Goal: Task Accomplishment & Management: Use online tool/utility

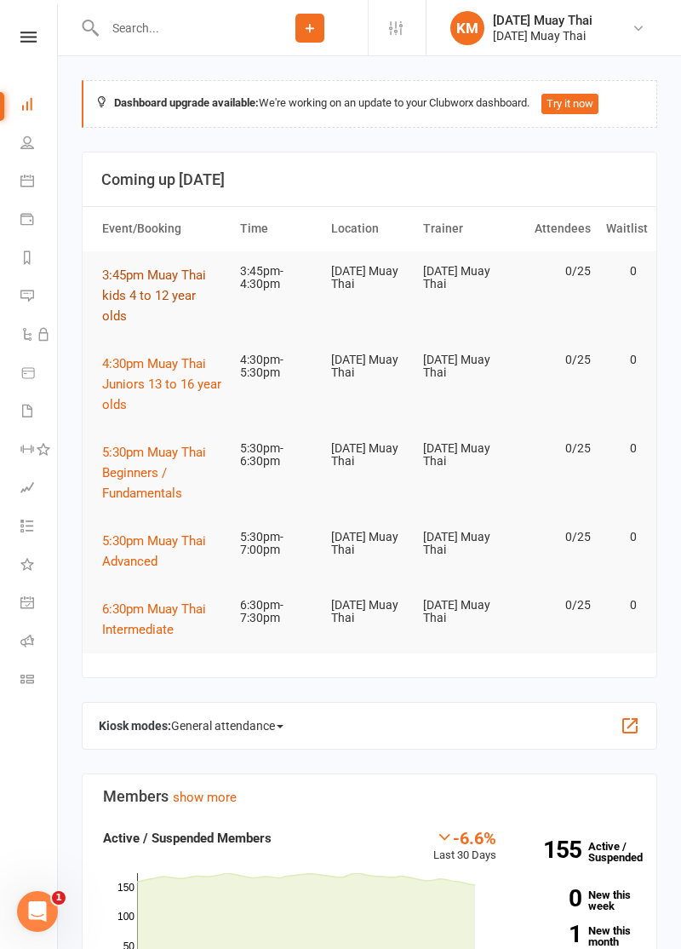
click at [131, 308] on button "3:45pm Muay Thai kids 4 to 12 year olds" at bounding box center [163, 295] width 123 height 61
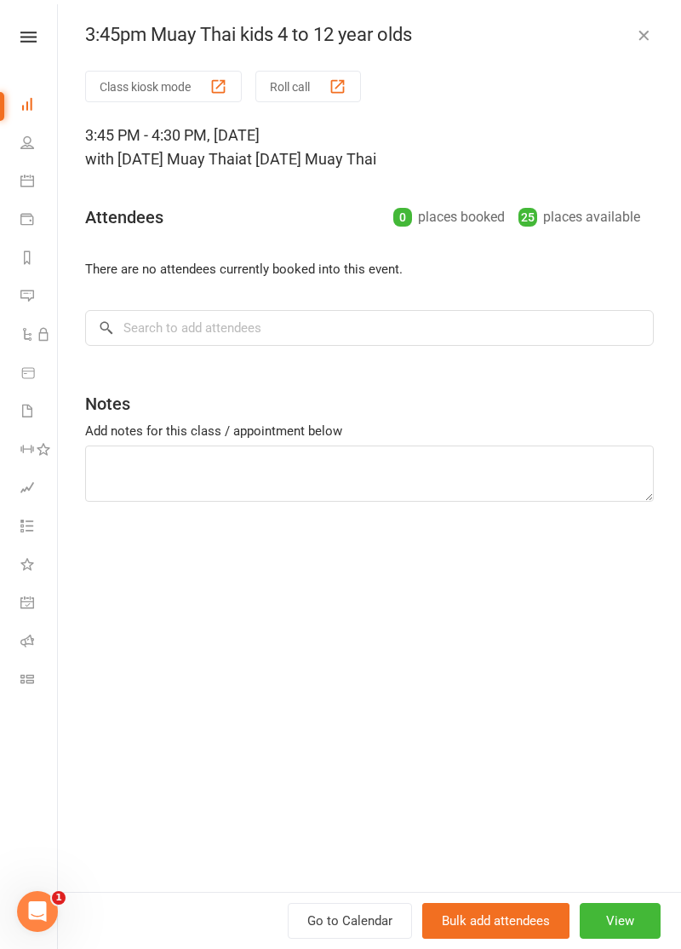
click at [131, 296] on div "Class kiosk mode Roll call 3:45 PM - 4:30 PM, [DATE] with [DATE] Muay Thai at […" at bounding box center [369, 481] width 623 height 821
click at [133, 86] on button "Class kiosk mode" at bounding box center [163, 87] width 157 height 32
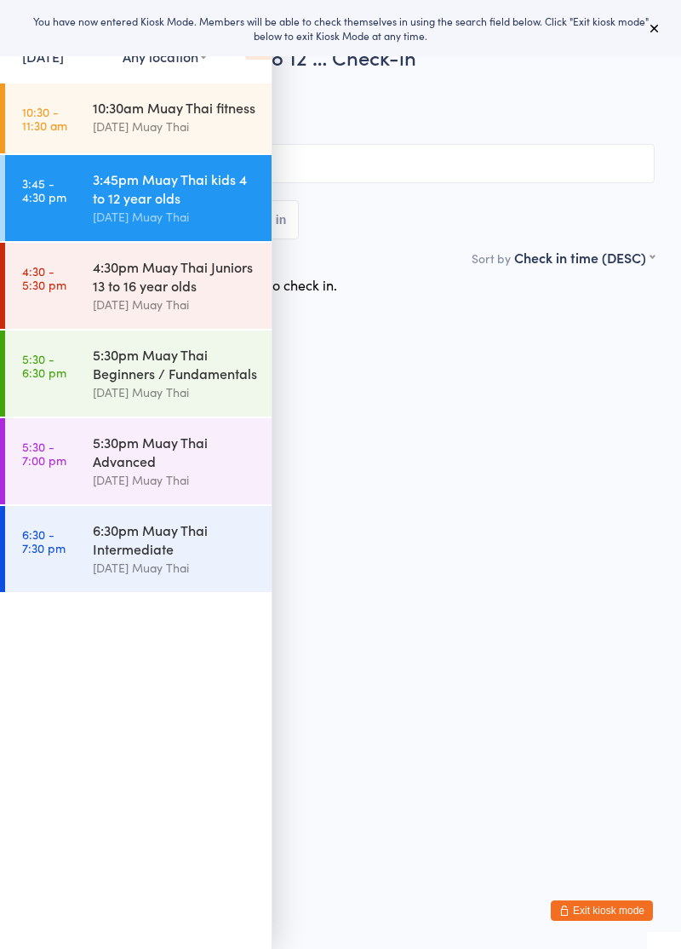
click at [269, 68] on div "Events for 11 Aug, 2025 11 Aug, 2025 August 2025 Sun Mon Tue Wed Thu Fri Sat 31…" at bounding box center [136, 43] width 272 height 86
click at [270, 56] on icon at bounding box center [258, 42] width 26 height 36
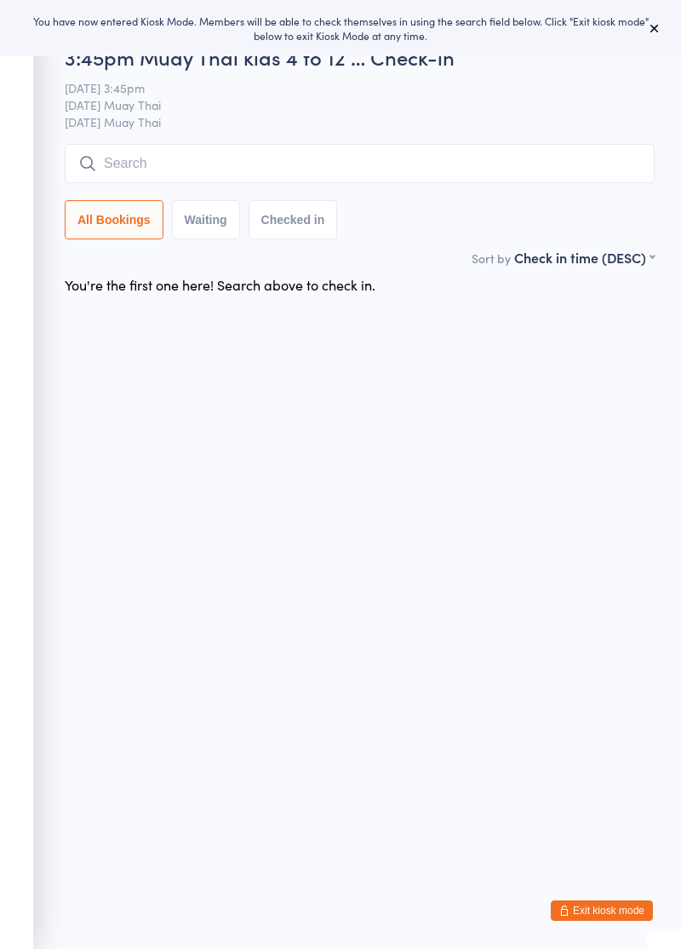
click at [318, 170] on input "search" at bounding box center [360, 163] width 590 height 39
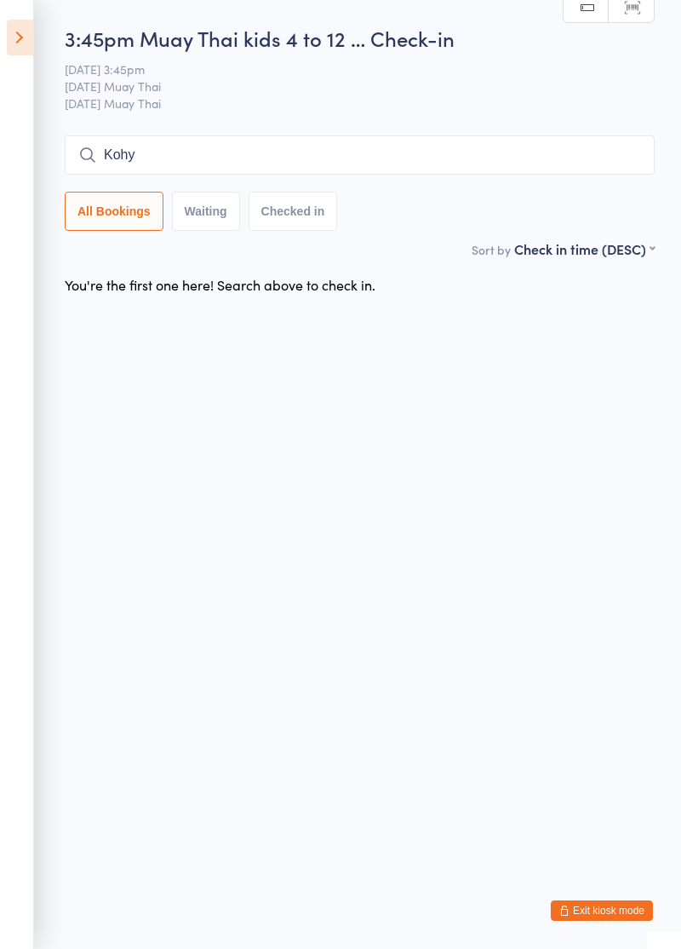
type input "Kohy"
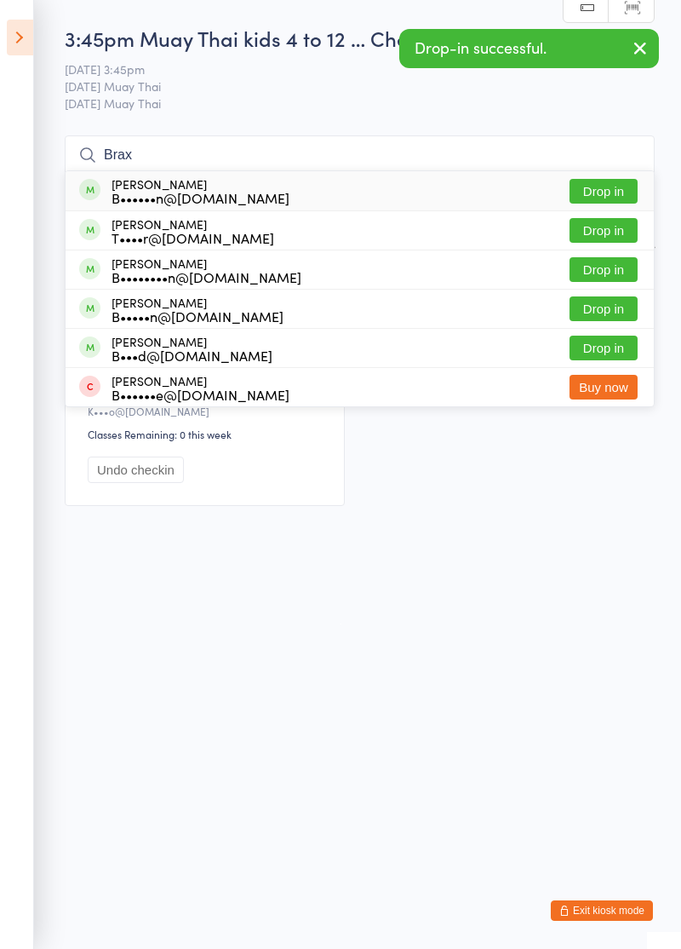
type input "Brax"
click at [606, 233] on button "Drop in" at bounding box center [604, 230] width 68 height 25
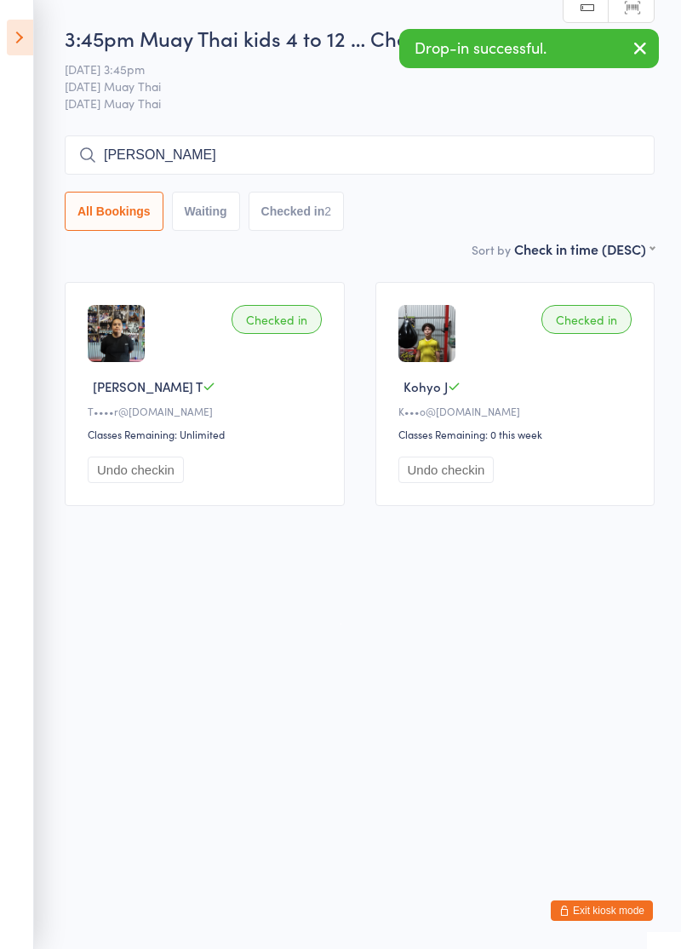
type input "Hunte"
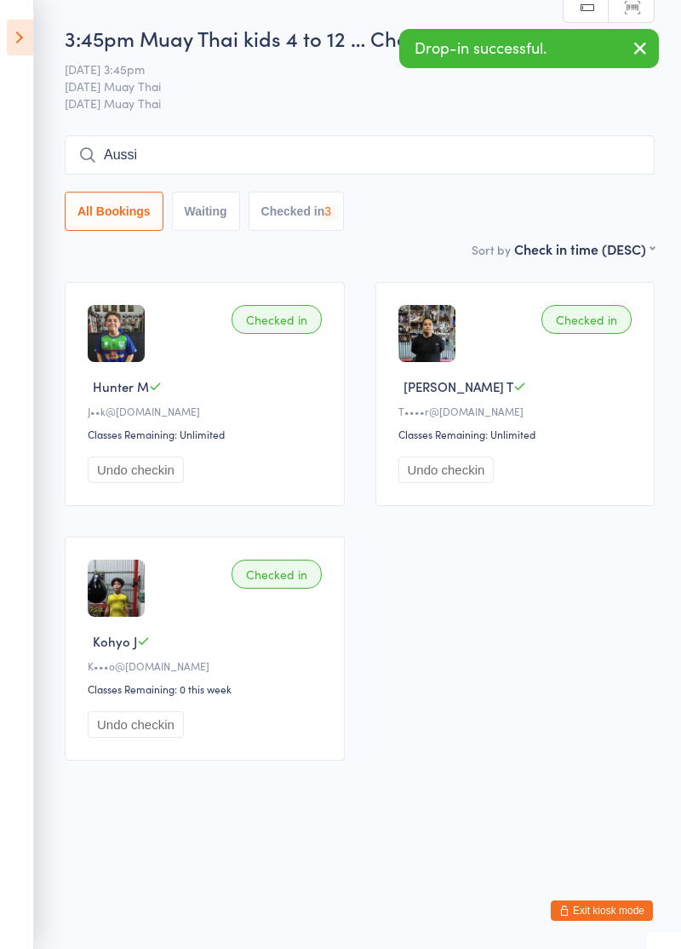
type input "Aussi"
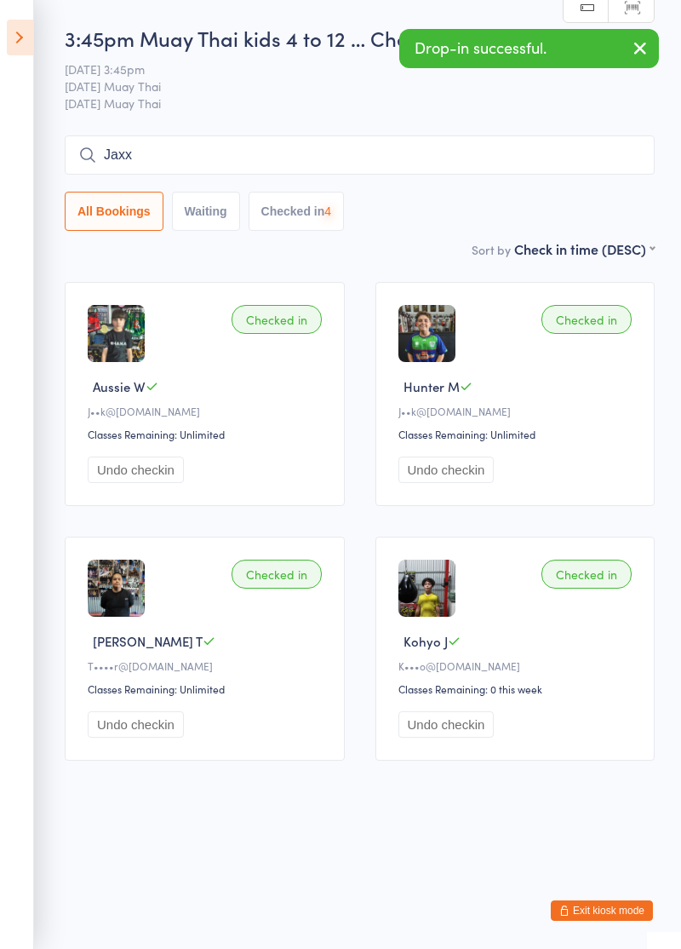
type input "Jaxx"
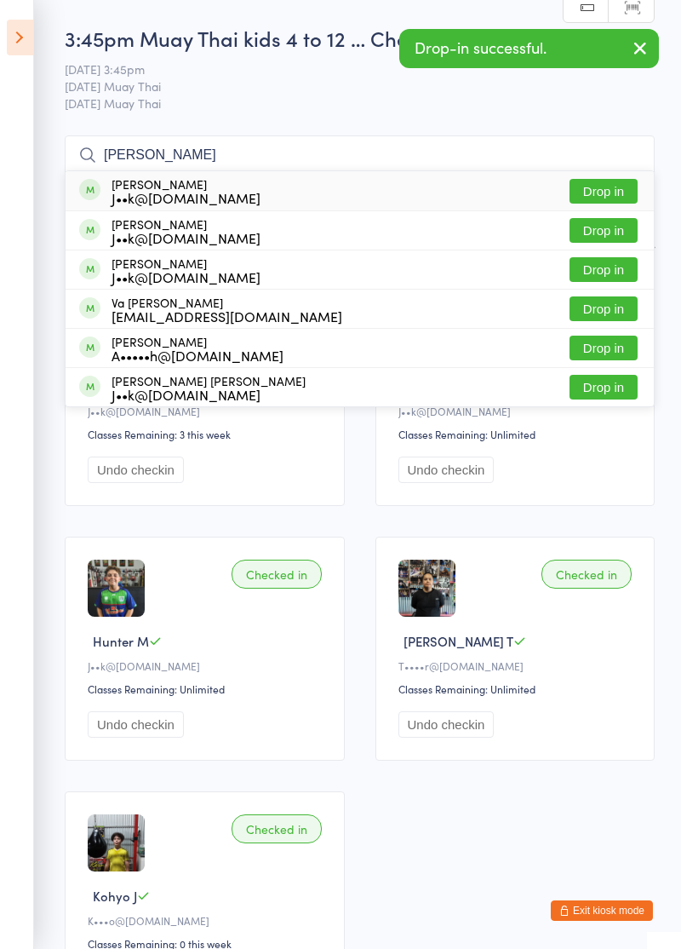
type input "Harrison"
click at [612, 228] on button "Drop in" at bounding box center [604, 230] width 68 height 25
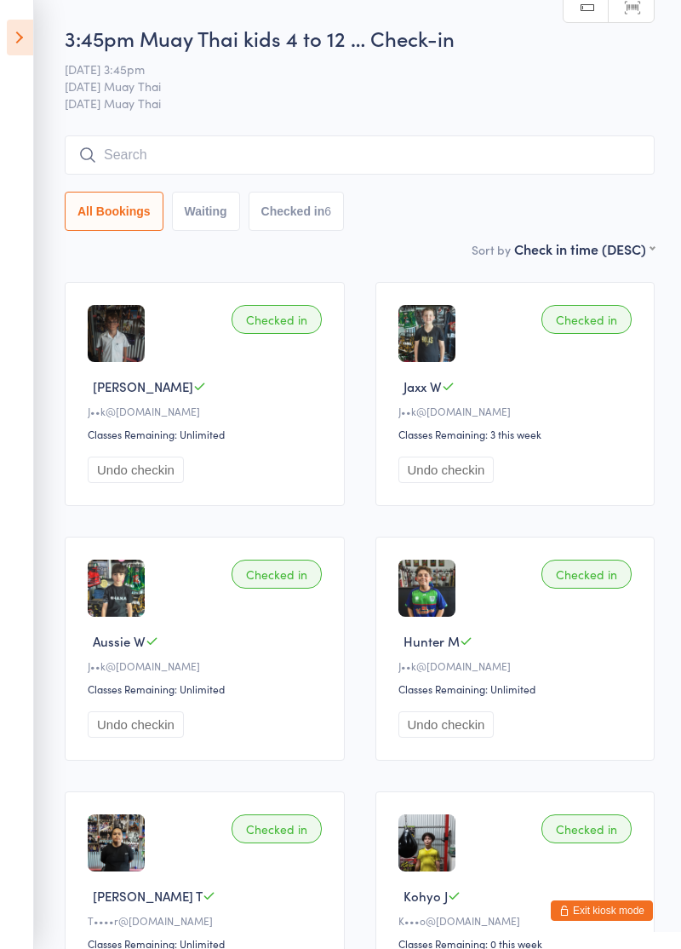
click at [9, 46] on icon at bounding box center [20, 38] width 26 height 36
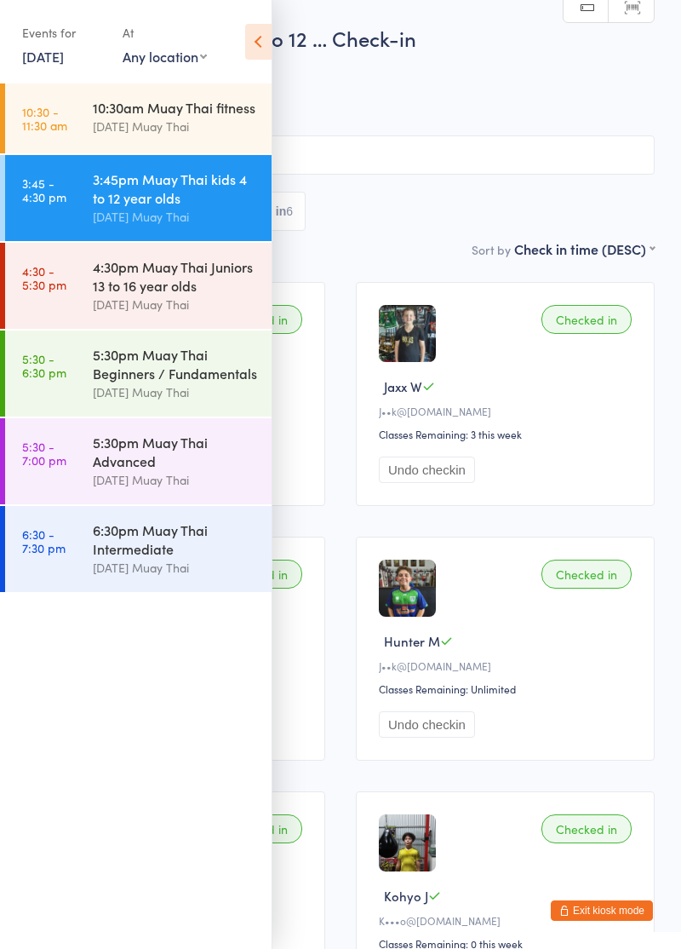
click at [50, 295] on link "4:30 - 5:30 pm 4:30pm Muay Thai Juniors 13 to 16 year olds Karma Muay Thai" at bounding box center [138, 286] width 267 height 86
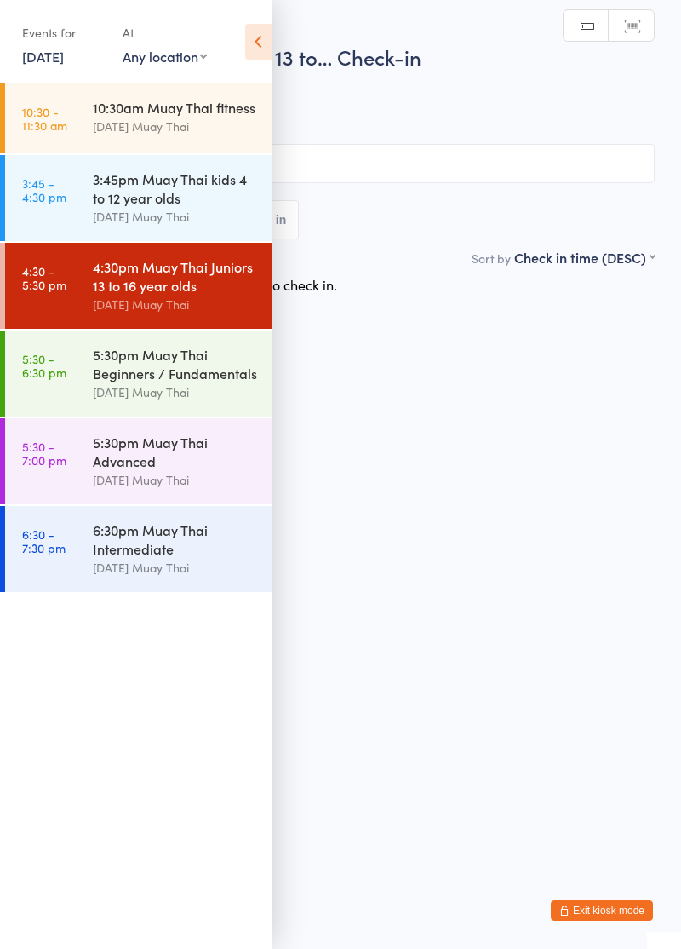
click at [269, 39] on icon at bounding box center [258, 42] width 26 height 36
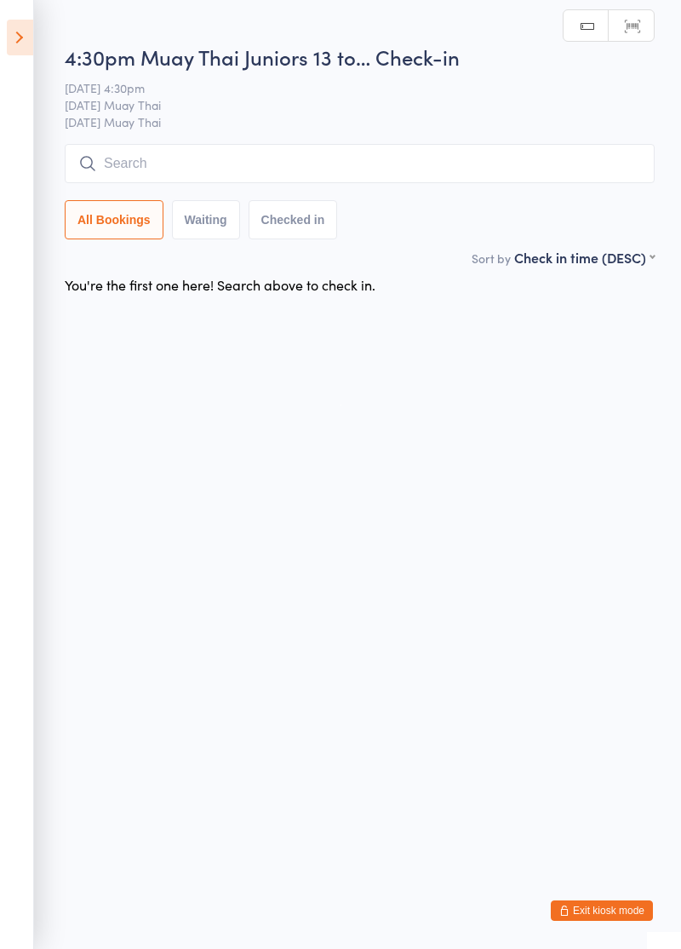
click at [531, 162] on input "search" at bounding box center [360, 163] width 590 height 39
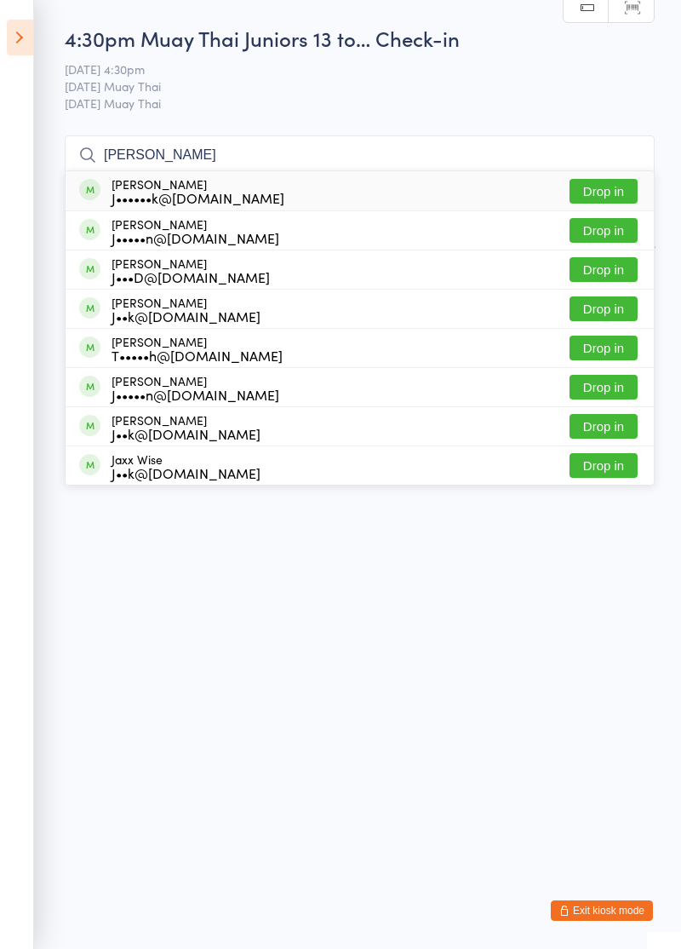
type input "Jack phil"
click at [610, 234] on button "Drop in" at bounding box center [604, 230] width 68 height 25
